Goal: Transaction & Acquisition: Purchase product/service

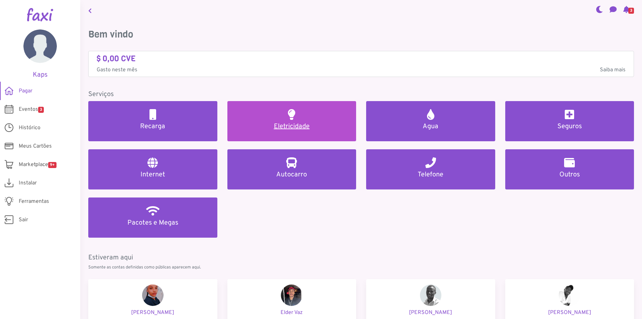
click at [267, 138] on link "Eletricidade" at bounding box center [291, 121] width 129 height 40
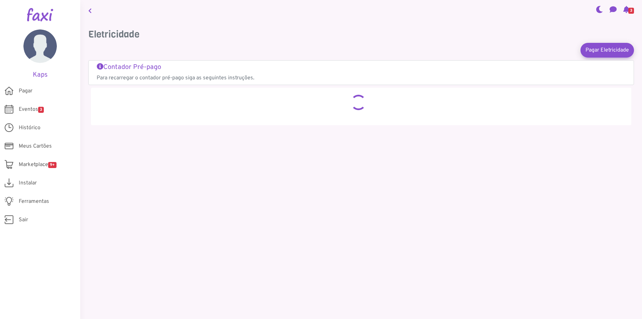
click at [267, 138] on div "Eletricidade Pagar Eletricidade Contador Pré-pago Para recarregar o contador pr…" at bounding box center [361, 82] width 562 height 123
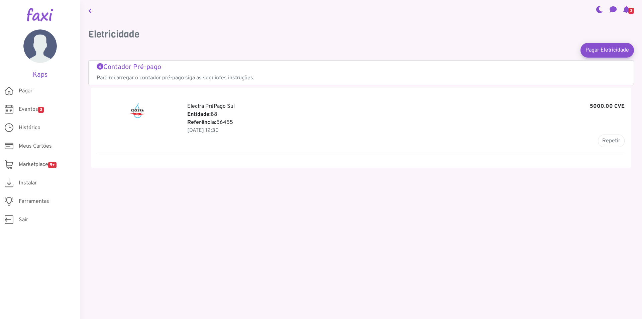
click at [289, 220] on main "3 Eletricidade Pagar Eletricidade Contador Pré-pago Para recarregar o contador …" at bounding box center [361, 159] width 562 height 319
click at [601, 44] on link "Pagar Eletricidade" at bounding box center [607, 50] width 59 height 16
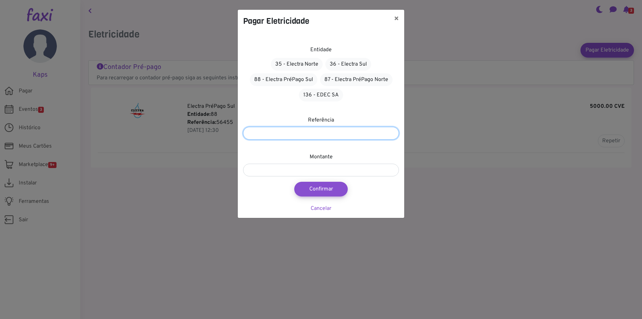
click at [307, 132] on input "number" at bounding box center [321, 133] width 156 height 13
click at [301, 81] on link "88 - Electra PréPago Sul" at bounding box center [284, 79] width 68 height 13
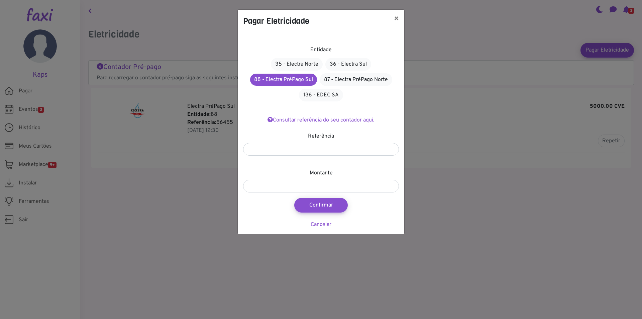
click at [310, 118] on link "Consultar referência do seu contador aqui." at bounding box center [321, 120] width 107 height 7
click at [330, 151] on input "number" at bounding box center [321, 149] width 156 height 13
paste input "*******"
type input "*******"
click at [322, 188] on input "number" at bounding box center [321, 186] width 156 height 13
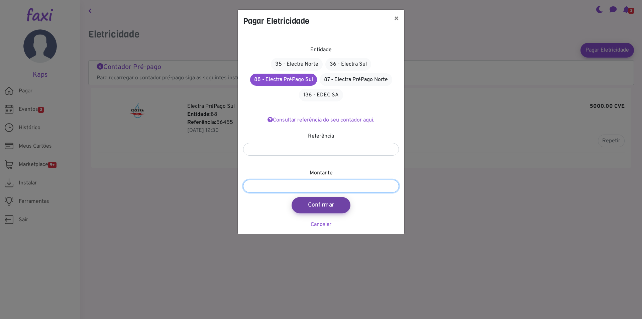
type input "****"
click at [326, 204] on button "Confirmar" at bounding box center [321, 205] width 59 height 16
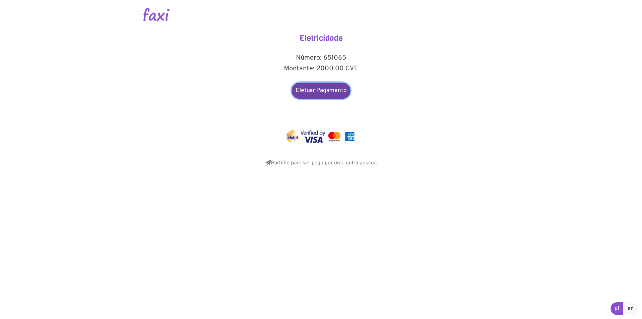
click at [316, 92] on link "Efetuar Pagamento" at bounding box center [321, 91] width 59 height 16
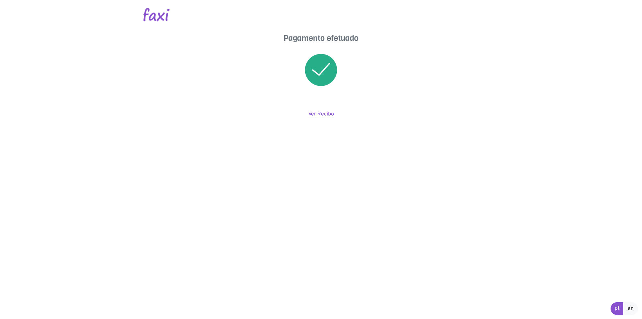
click at [319, 113] on link "Ver Recibo" at bounding box center [321, 114] width 26 height 7
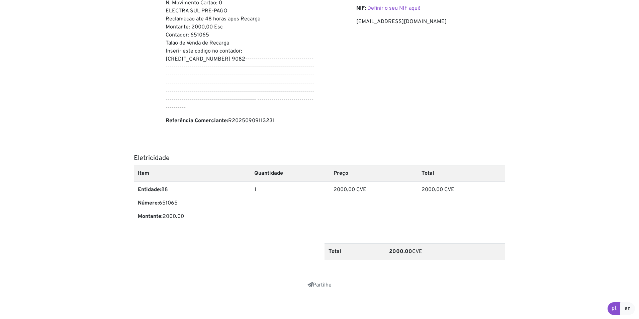
scroll to position [109, 0]
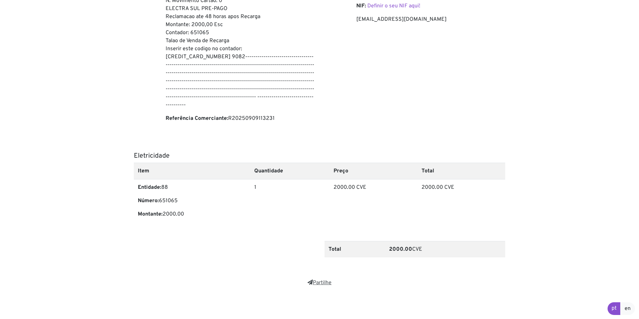
click at [322, 282] on link "Partilhe" at bounding box center [319, 282] width 24 height 7
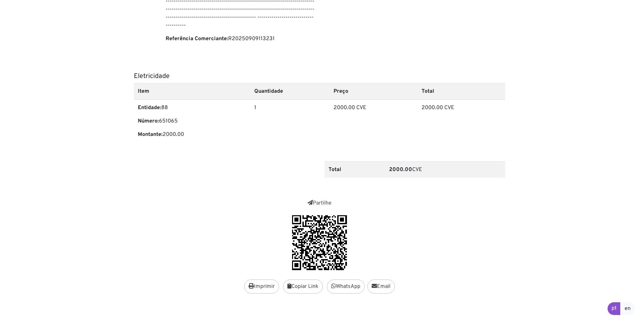
scroll to position [197, 0]
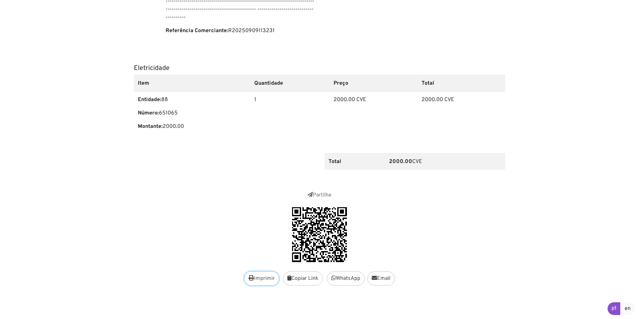
click at [264, 278] on button "Imprimir" at bounding box center [261, 278] width 35 height 14
